Goal: Communication & Community: Participate in discussion

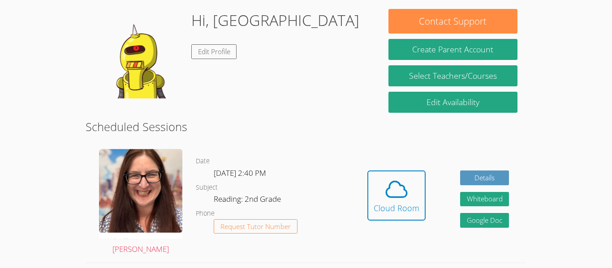
scroll to position [140, 0]
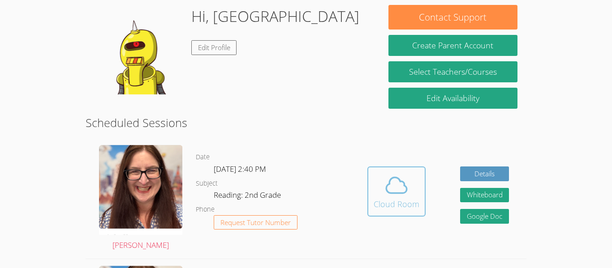
click at [405, 189] on icon at bounding box center [396, 185] width 25 height 25
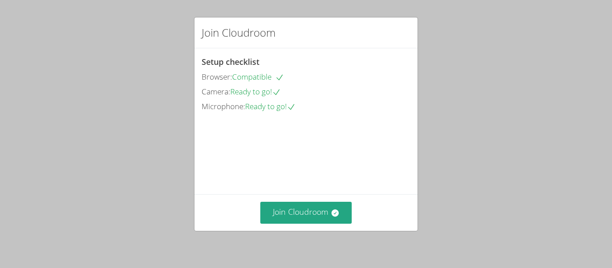
click at [304, 188] on video at bounding box center [269, 154] width 134 height 67
click at [299, 203] on button "Join Cloudroom" at bounding box center [306, 213] width 92 height 22
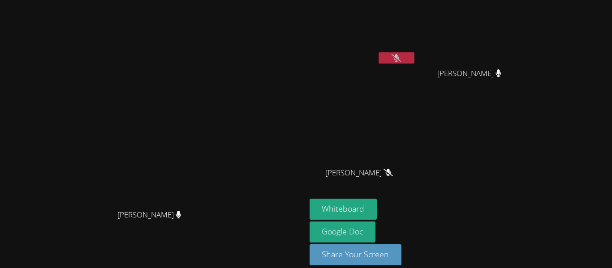
click at [414, 56] on button at bounding box center [397, 57] width 36 height 11
click at [399, 61] on icon at bounding box center [396, 58] width 6 height 8
click at [503, 77] on span "[PERSON_NAME]" at bounding box center [470, 73] width 68 height 13
click at [503, 73] on icon at bounding box center [498, 73] width 9 height 8
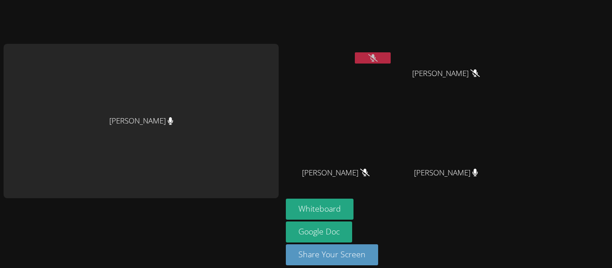
click at [375, 57] on icon at bounding box center [372, 58] width 9 height 8
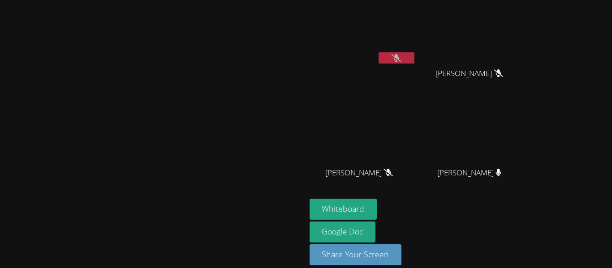
click at [414, 56] on button at bounding box center [397, 57] width 36 height 11
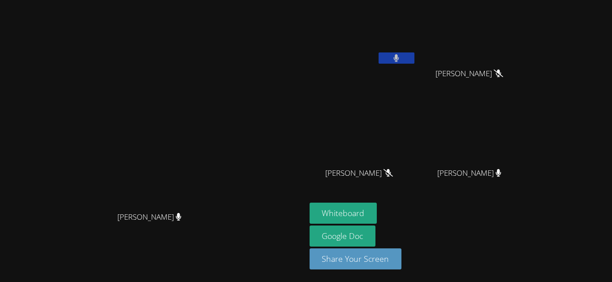
click at [414, 61] on button at bounding box center [397, 57] width 36 height 11
click at [414, 59] on button at bounding box center [397, 57] width 36 height 11
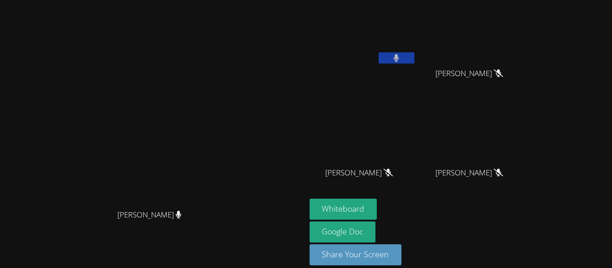
click at [414, 56] on button at bounding box center [397, 57] width 36 height 11
click at [401, 57] on icon at bounding box center [396, 58] width 9 height 8
click at [414, 62] on button at bounding box center [397, 57] width 36 height 11
click at [401, 61] on icon at bounding box center [396, 58] width 9 height 8
click at [503, 74] on icon at bounding box center [498, 73] width 9 height 8
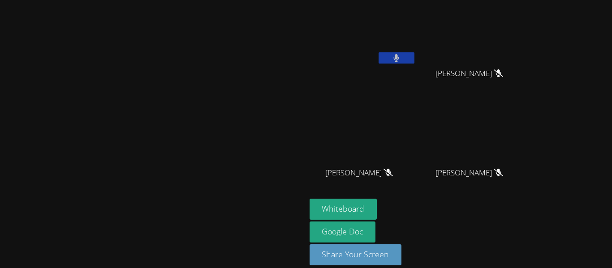
click at [503, 176] on icon at bounding box center [498, 173] width 9 height 8
click at [414, 57] on button at bounding box center [397, 57] width 36 height 11
click at [399, 57] on icon at bounding box center [396, 58] width 5 height 8
click at [414, 62] on button at bounding box center [397, 57] width 36 height 11
click at [414, 60] on button at bounding box center [397, 57] width 36 height 11
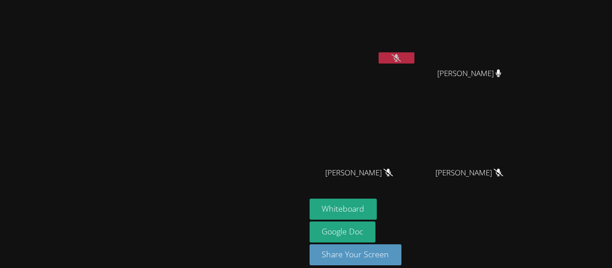
click at [401, 60] on icon at bounding box center [396, 58] width 9 height 8
click at [399, 60] on icon at bounding box center [396, 58] width 6 height 8
click at [414, 57] on button at bounding box center [397, 57] width 36 height 11
click at [414, 52] on button at bounding box center [397, 57] width 36 height 11
click at [416, 47] on video at bounding box center [363, 34] width 107 height 60
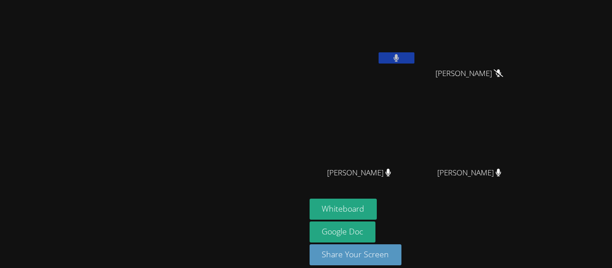
click at [414, 62] on button at bounding box center [397, 57] width 36 height 11
click at [401, 61] on icon at bounding box center [396, 58] width 9 height 8
click at [414, 61] on button at bounding box center [397, 57] width 36 height 11
click at [401, 60] on icon at bounding box center [396, 58] width 9 height 8
click at [414, 58] on button at bounding box center [397, 57] width 36 height 11
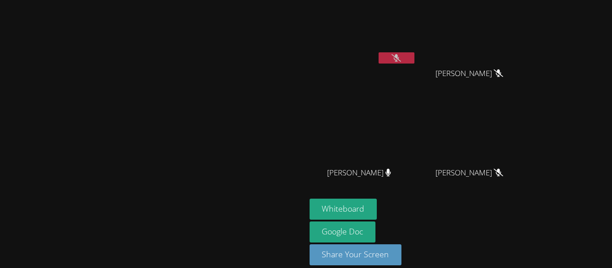
click at [414, 53] on button at bounding box center [397, 57] width 36 height 11
click at [414, 63] on button at bounding box center [397, 57] width 36 height 11
click at [414, 62] on button at bounding box center [397, 57] width 36 height 11
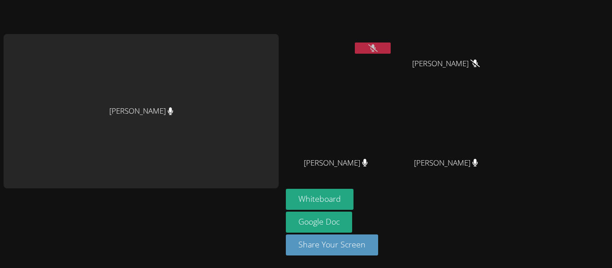
scroll to position [2, 0]
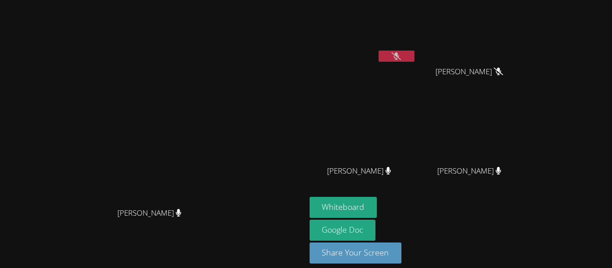
click at [414, 55] on button at bounding box center [397, 56] width 36 height 11
click at [181, 217] on icon at bounding box center [178, 213] width 5 height 8
click at [181, 220] on span "[PERSON_NAME]" at bounding box center [149, 213] width 64 height 13
click at [223, 237] on div "[PERSON_NAME]" at bounding box center [153, 221] width 299 height 36
click at [416, 70] on div "[PERSON_NAME]" at bounding box center [363, 50] width 107 height 96
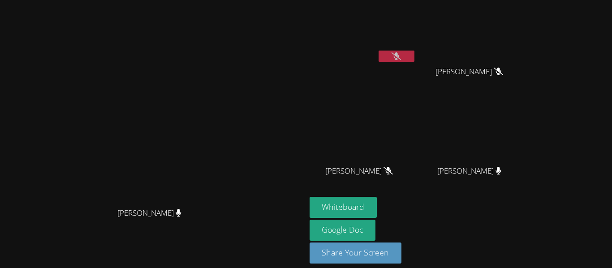
click at [414, 58] on button at bounding box center [397, 56] width 36 height 11
click at [414, 60] on button at bounding box center [397, 56] width 36 height 11
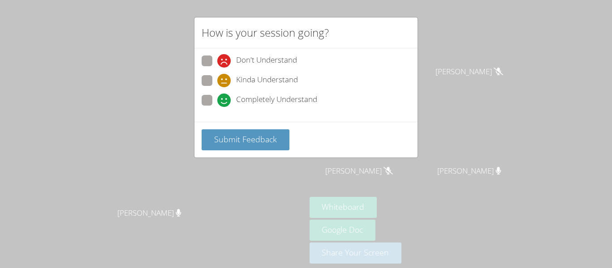
click at [485, 51] on div "How is your session going? Don't Understand Kinda Understand Completely Underst…" at bounding box center [306, 134] width 612 height 268
click at [478, 55] on div "How is your session going? Don't Understand Kinda Understand Completely Underst…" at bounding box center [306, 134] width 612 height 268
click at [216, 96] on label "Completely Understand" at bounding box center [260, 101] width 116 height 12
click at [217, 96] on input "Completely Understand" at bounding box center [221, 99] width 8 height 8
radio input "true"
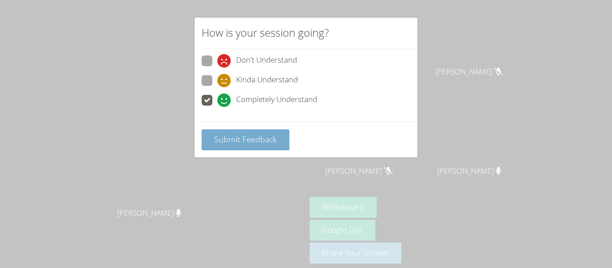
click at [240, 144] on span "Submit Feedback" at bounding box center [245, 139] width 63 height 11
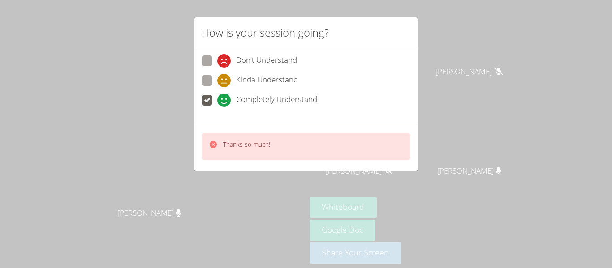
click at [229, 149] on p "Thanks so much!" at bounding box center [246, 144] width 47 height 9
click at [217, 68] on span at bounding box center [217, 68] width 0 height 0
click at [217, 63] on input "Don't Understand" at bounding box center [221, 60] width 8 height 8
radio input "true"
click at [217, 87] on span at bounding box center [217, 87] width 0 height 0
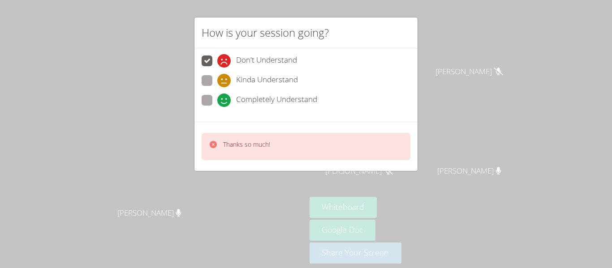
click at [217, 82] on input "Kinda Understand" at bounding box center [221, 79] width 8 height 8
radio input "true"
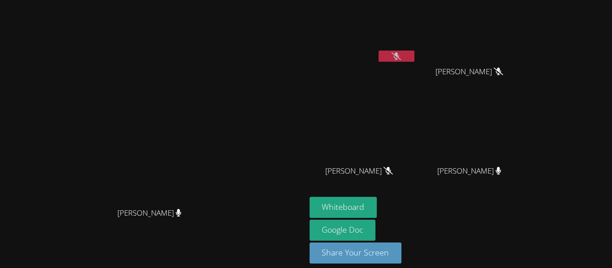
click at [401, 56] on icon at bounding box center [396, 56] width 9 height 8
click at [414, 61] on button at bounding box center [397, 56] width 36 height 11
click at [414, 58] on button at bounding box center [397, 56] width 36 height 11
click at [414, 51] on button at bounding box center [397, 56] width 36 height 11
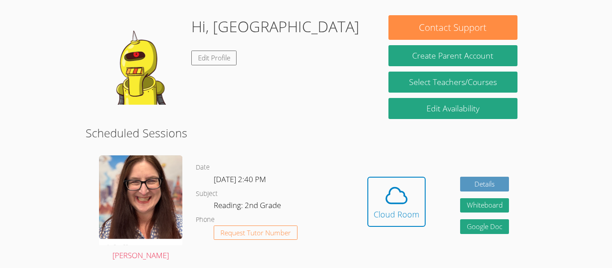
scroll to position [133, 0]
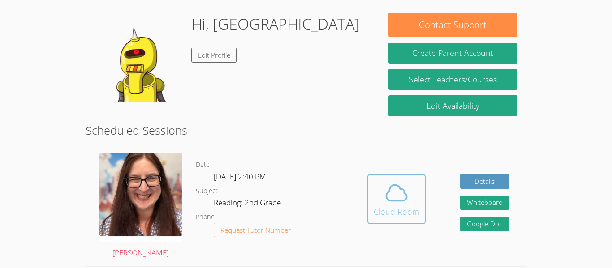
click at [403, 213] on div "Cloud Room" at bounding box center [397, 212] width 46 height 13
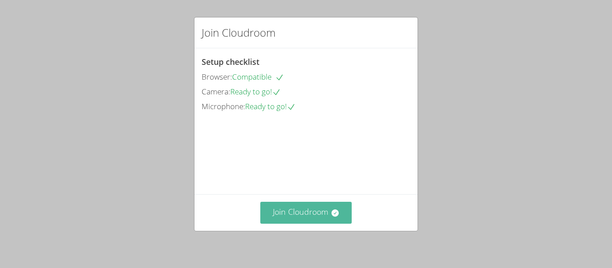
click at [331, 220] on button "Join Cloudroom" at bounding box center [306, 213] width 92 height 22
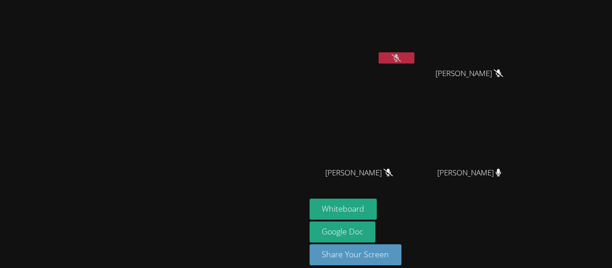
click at [414, 55] on button at bounding box center [397, 57] width 36 height 11
click at [414, 62] on button at bounding box center [397, 57] width 36 height 11
click at [414, 59] on button at bounding box center [397, 57] width 36 height 11
click at [414, 60] on button at bounding box center [397, 57] width 36 height 11
click at [416, 69] on div "[PERSON_NAME]" at bounding box center [363, 52] width 107 height 96
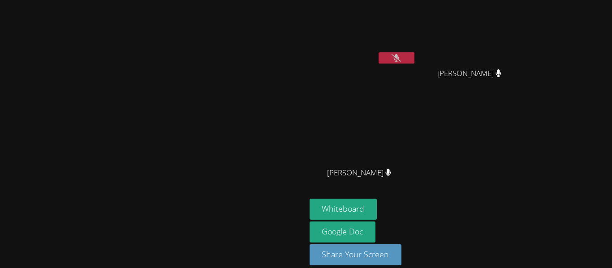
click at [414, 54] on button at bounding box center [397, 57] width 36 height 11
click at [379, 52] on button at bounding box center [397, 57] width 36 height 11
click at [401, 61] on icon at bounding box center [396, 58] width 9 height 8
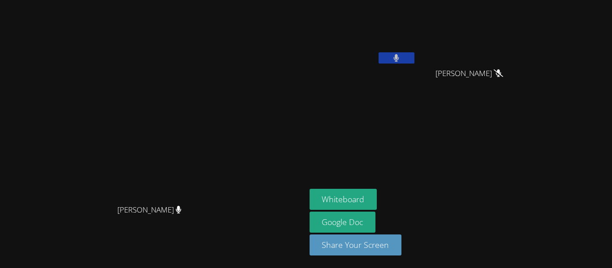
click at [399, 58] on icon at bounding box center [396, 58] width 6 height 8
click at [414, 58] on button at bounding box center [397, 57] width 36 height 11
